Goal: Task Accomplishment & Management: Manage account settings

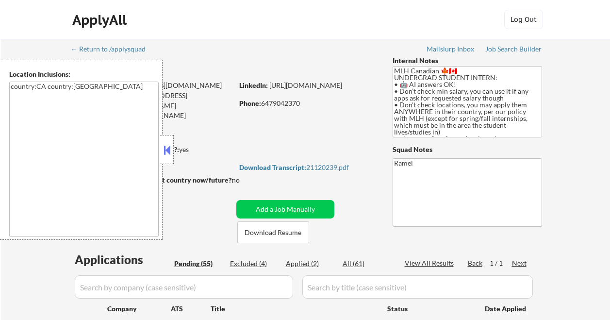
select select ""pending""
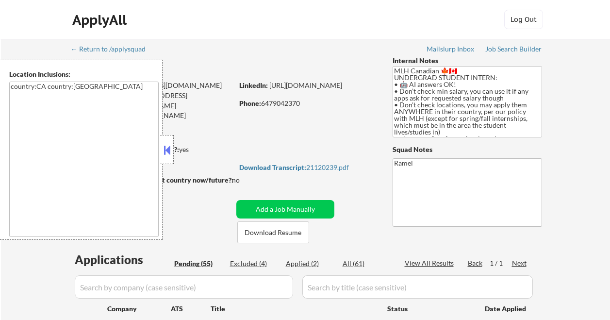
select select ""pending""
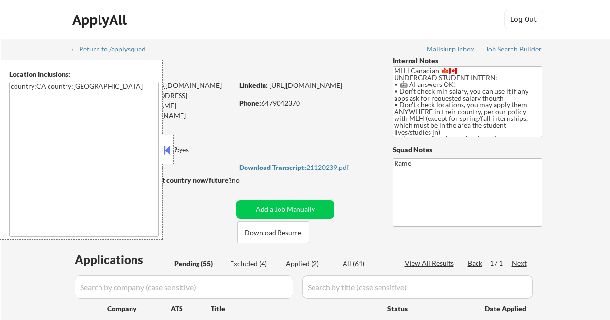
select select ""pending""
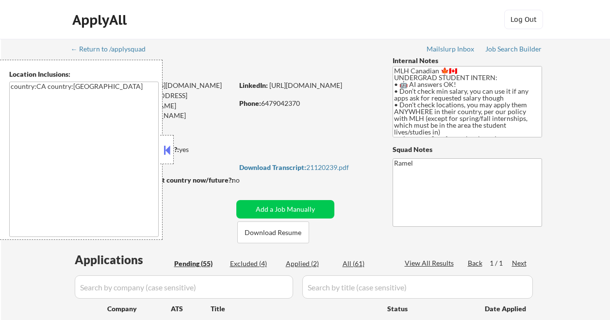
select select ""pending""
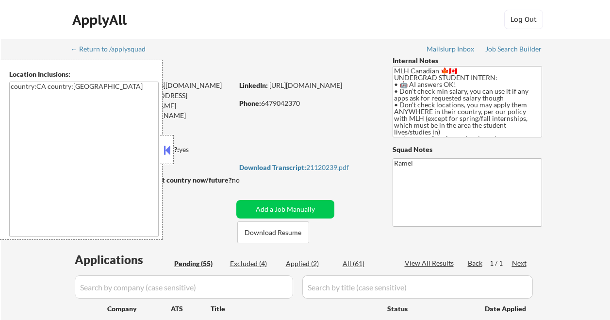
select select ""pending""
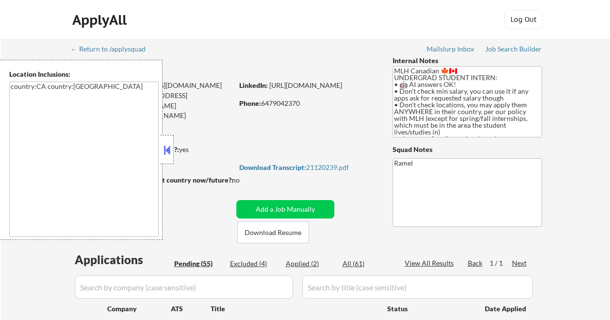
select select ""pending""
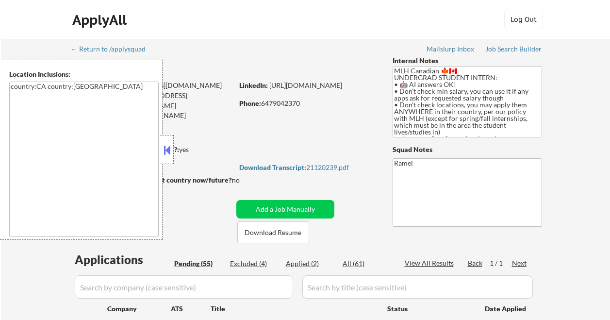
select select ""pending""
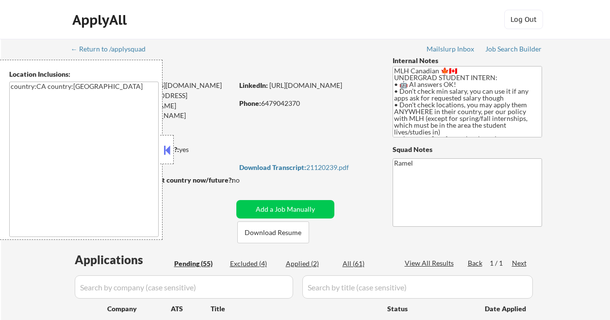
select select ""pending""
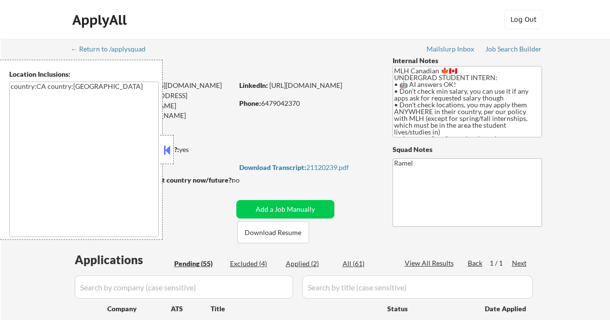
select select ""pending""
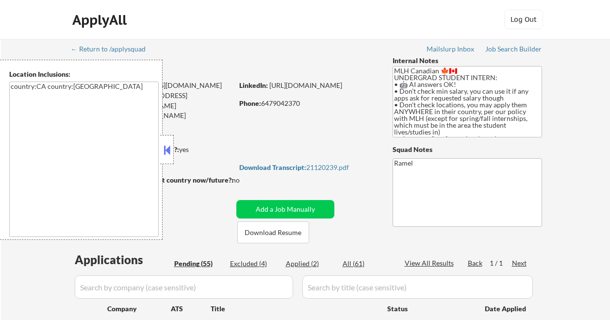
select select ""pending""
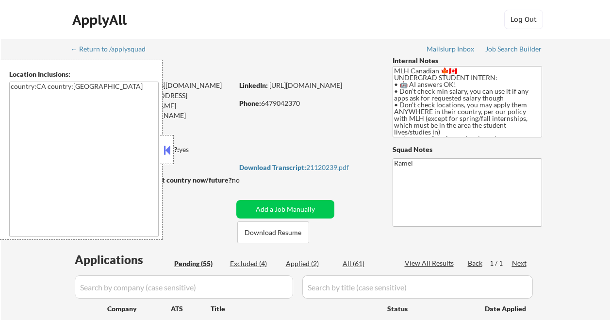
select select ""pending""
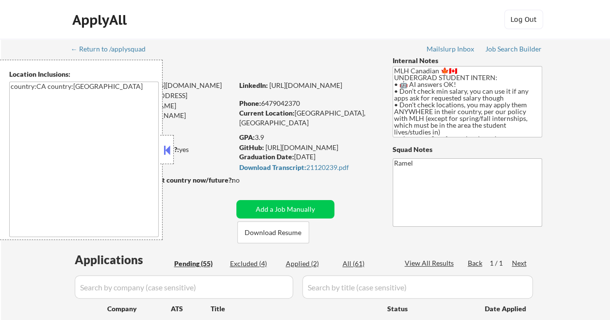
click at [163, 148] on button at bounding box center [167, 150] width 11 height 15
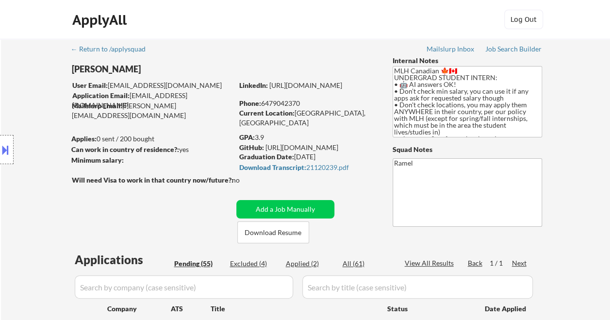
scroll to position [49, 0]
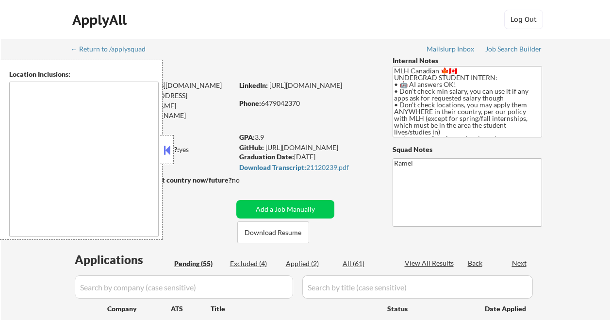
select select ""pending""
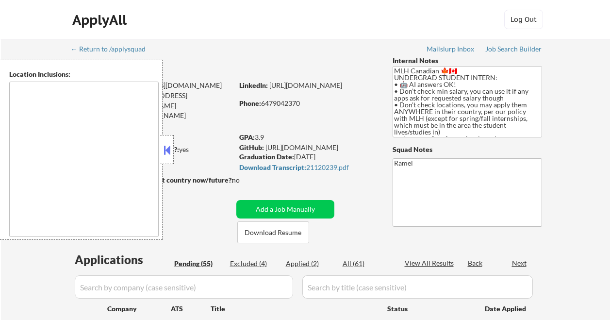
select select ""pending""
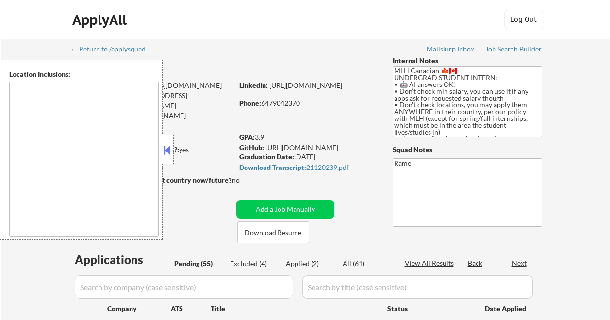
select select ""pending""
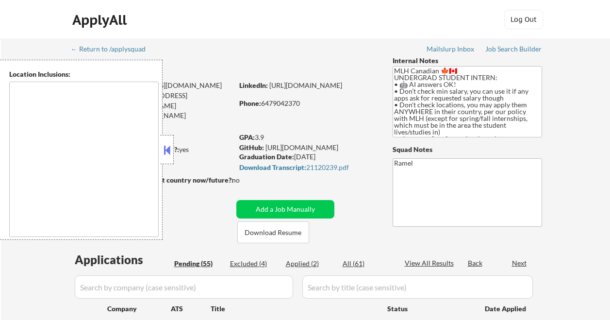
select select ""pending""
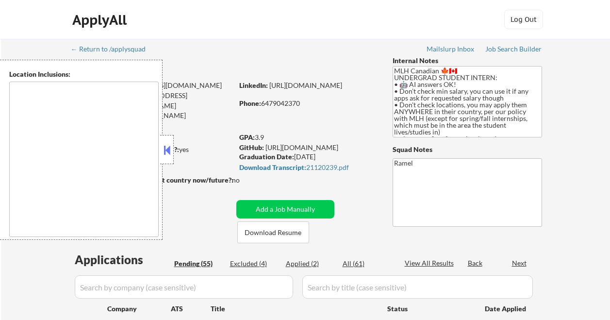
select select ""pending""
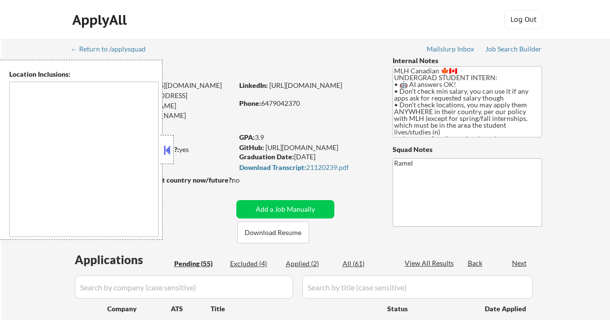
select select ""pending""
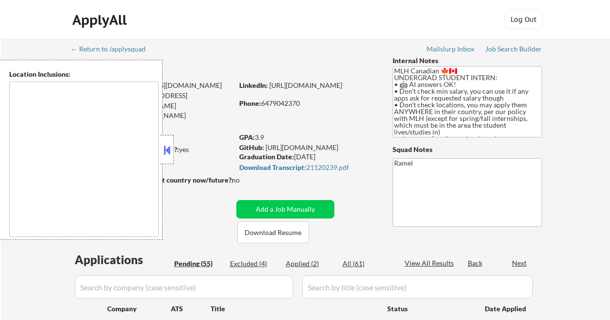
select select ""pending""
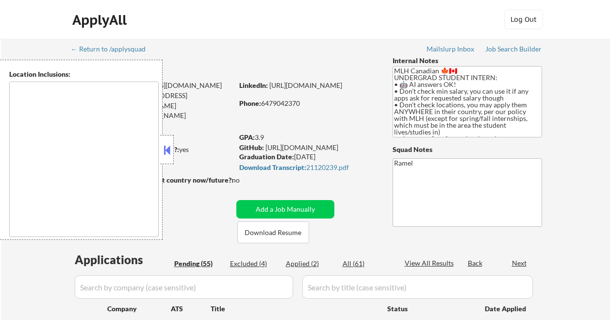
select select ""pending""
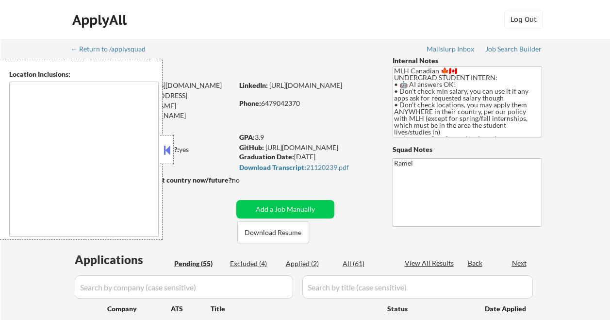
select select ""pending""
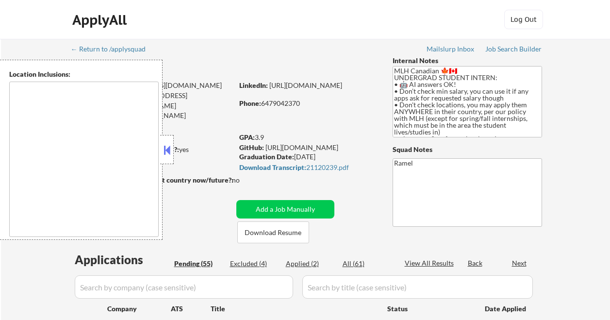
select select ""pending""
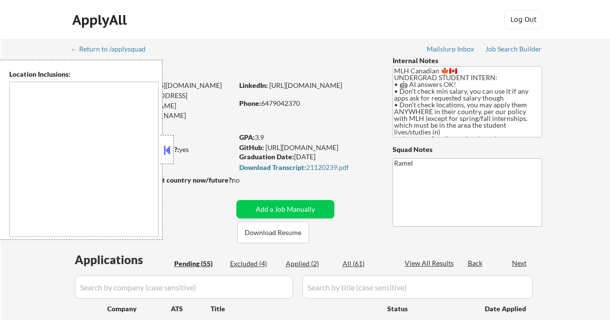
select select ""pending""
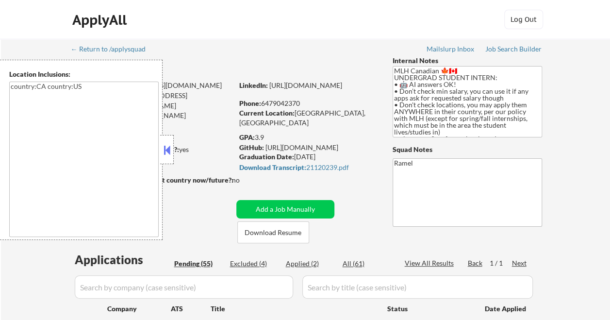
click at [170, 149] on button at bounding box center [167, 150] width 11 height 15
